Goal: Check status: Check status

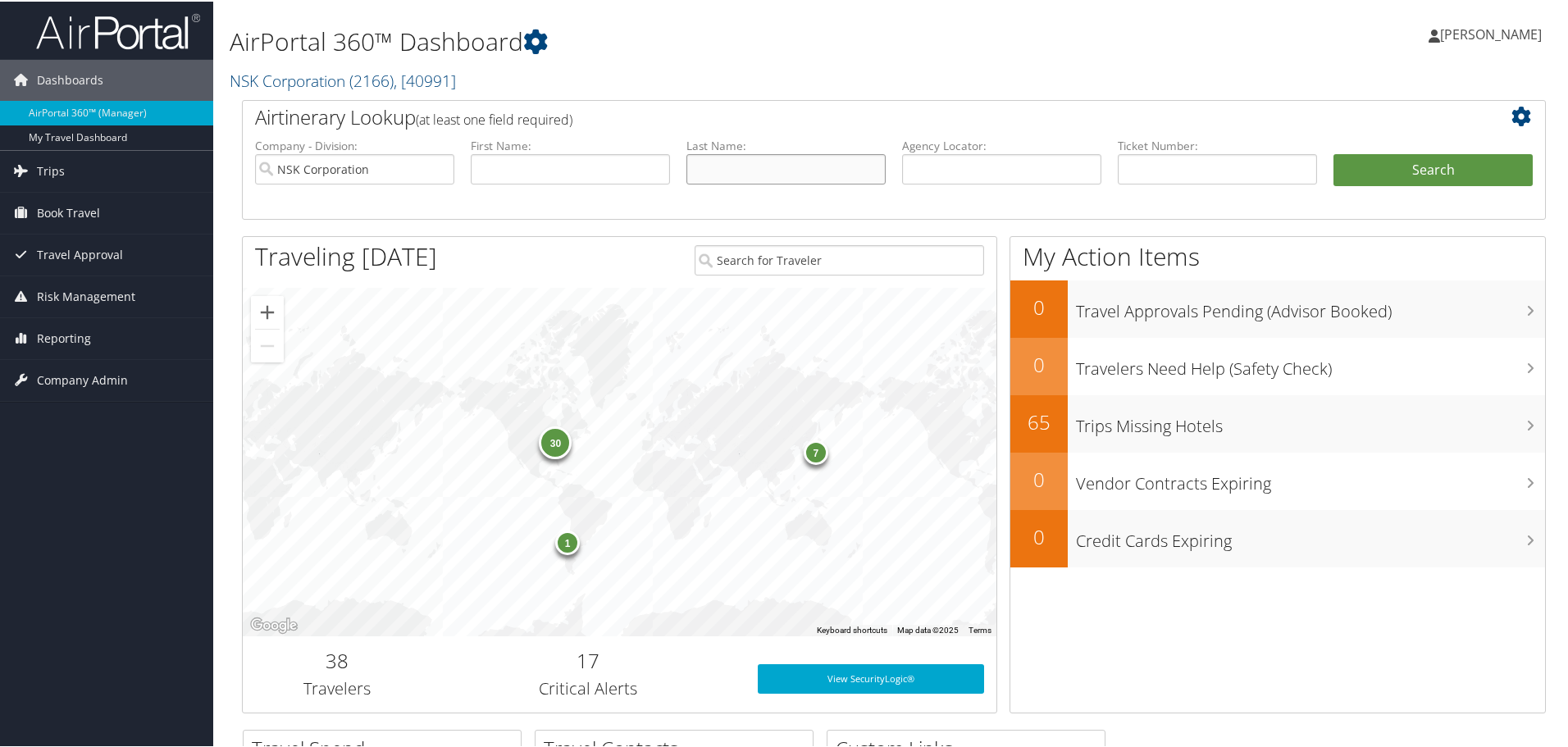
click at [705, 167] on input "text" at bounding box center [786, 168] width 199 height 31
type input "t"
type input "[PERSON_NAME]"
click at [1388, 168] on button "Search" at bounding box center [1433, 169] width 199 height 33
